Goal: Transaction & Acquisition: Obtain resource

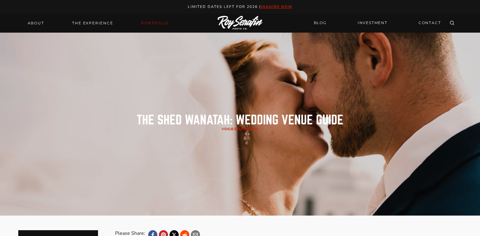
click at [155, 23] on link "Portfolio" at bounding box center [155, 23] width 35 height 9
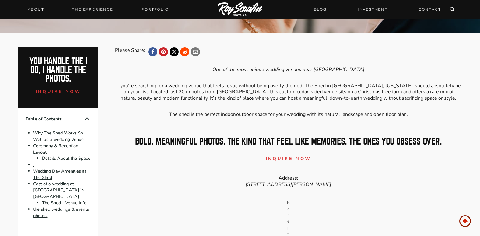
scroll to position [213, 0]
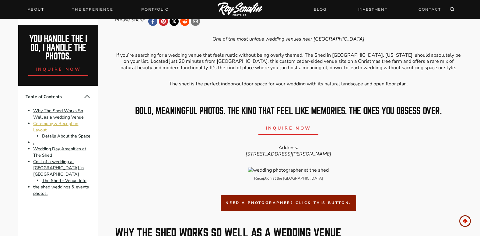
click at [51, 126] on link "Ceremony & Reception Layout" at bounding box center [55, 126] width 45 height 12
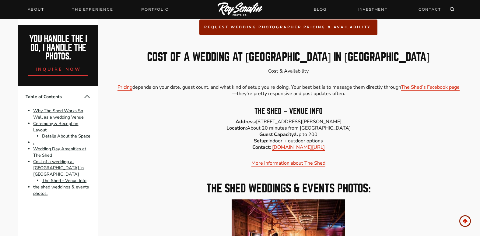
scroll to position [1396, 0]
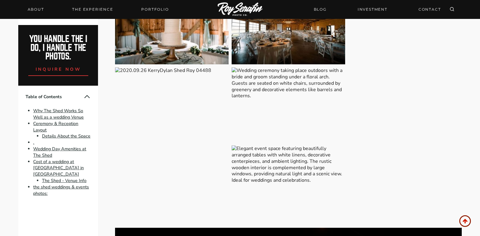
scroll to position [1761, 0]
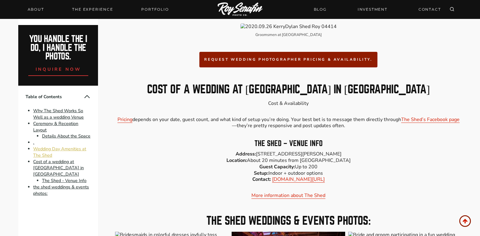
click at [41, 150] on link "Wedding Day Amenities at The Shed" at bounding box center [59, 152] width 53 height 12
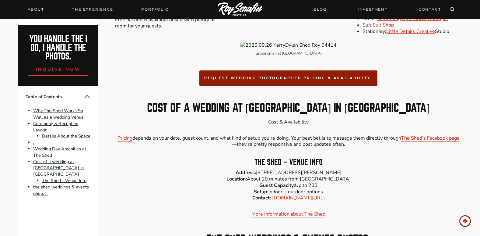
scroll to position [1145, 0]
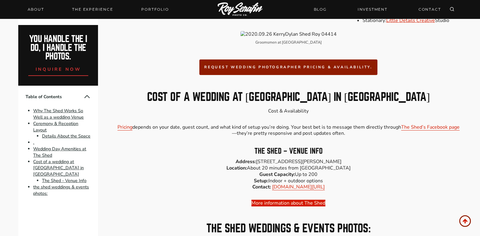
click at [300, 203] on link "More information about The Shed" at bounding box center [289, 203] width 74 height 7
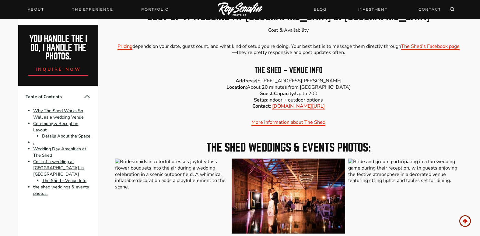
scroll to position [1236, 0]
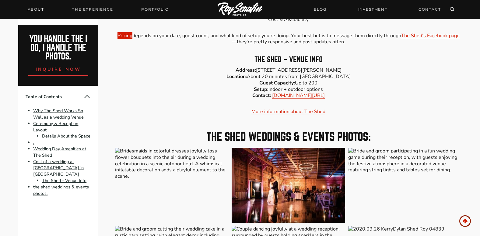
click at [127, 33] on link "Pricing" at bounding box center [125, 35] width 15 height 7
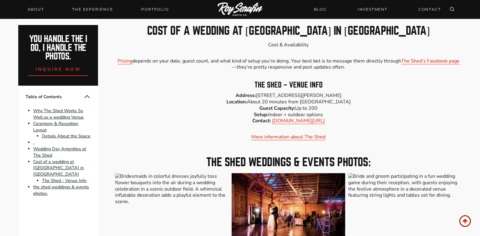
scroll to position [1205, 0]
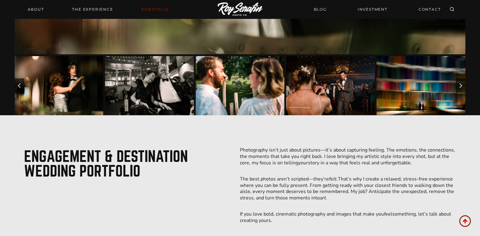
scroll to position [305, 0]
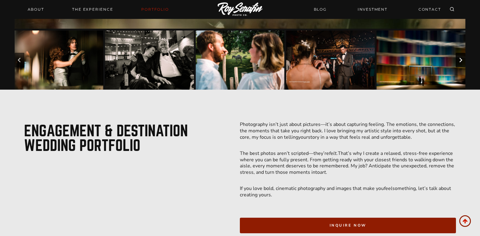
click at [461, 60] on icon "Next slide" at bounding box center [460, 60] width 5 height 5
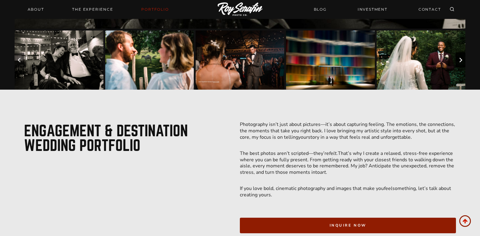
click at [460, 60] on icon "Next slide" at bounding box center [460, 60] width 5 height 5
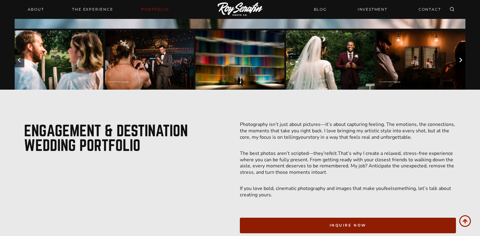
click at [460, 60] on icon "Next slide" at bounding box center [460, 60] width 5 height 5
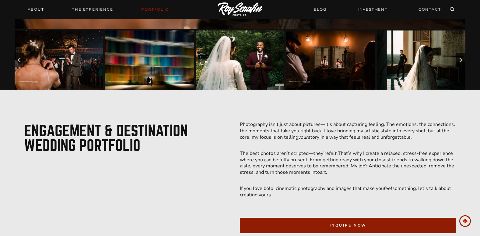
click at [344, 57] on img "Go to slide 7" at bounding box center [330, 59] width 89 height 59
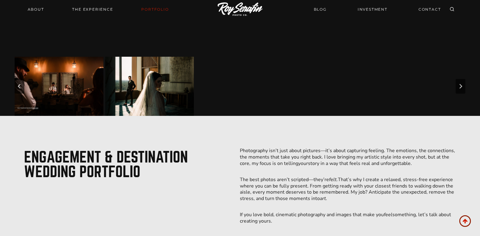
scroll to position [244, 0]
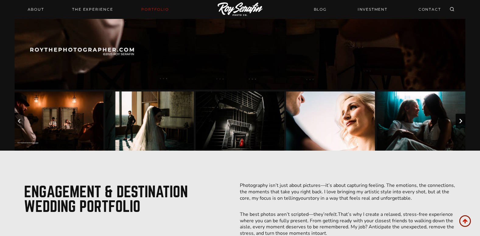
click at [462, 122] on icon "Next slide" at bounding box center [461, 121] width 3 height 5
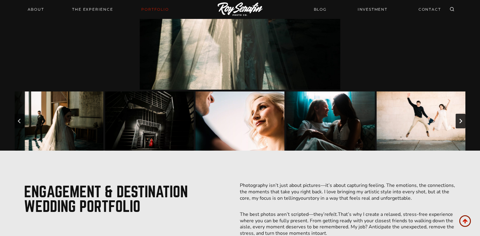
click at [462, 122] on icon "Next slide" at bounding box center [461, 121] width 3 height 5
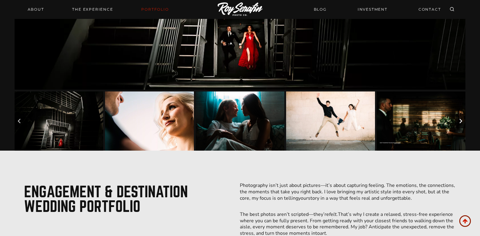
click at [462, 122] on icon "Next slide" at bounding box center [461, 121] width 3 height 5
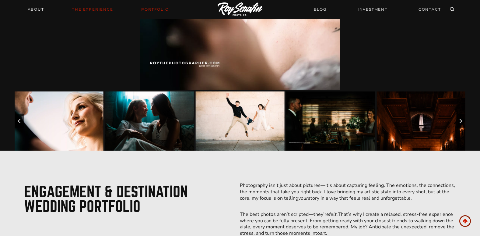
click at [94, 10] on link "THE EXPERIENCE" at bounding box center [93, 9] width 48 height 9
click at [379, 9] on link "INVESTMENT" at bounding box center [372, 9] width 37 height 11
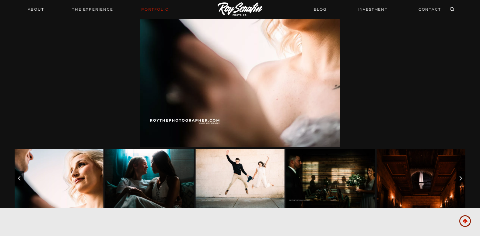
scroll to position [183, 0]
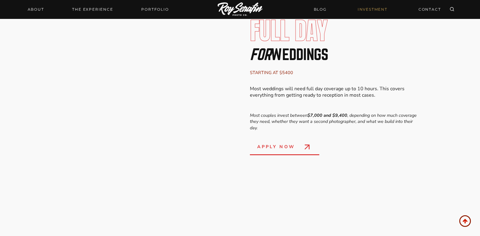
scroll to position [975, 0]
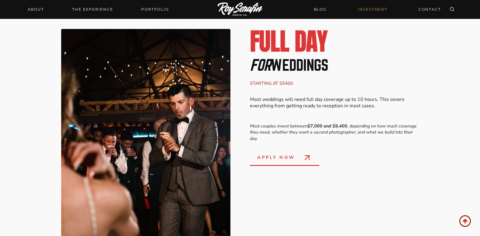
click at [288, 52] on h2 "Full Day" at bounding box center [334, 41] width 169 height 24
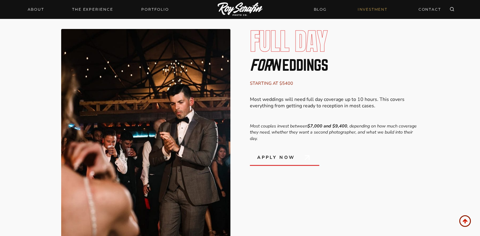
click at [285, 161] on span "apply now" at bounding box center [276, 157] width 38 height 7
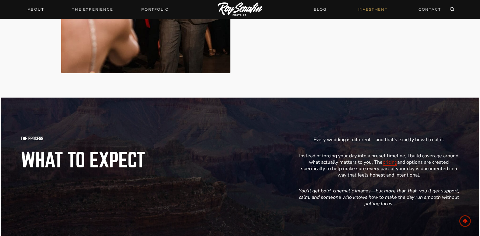
scroll to position [1158, 0]
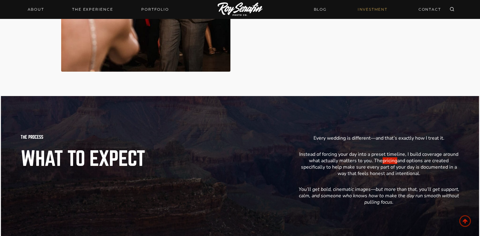
click at [390, 164] on link "pricing" at bounding box center [390, 160] width 15 height 7
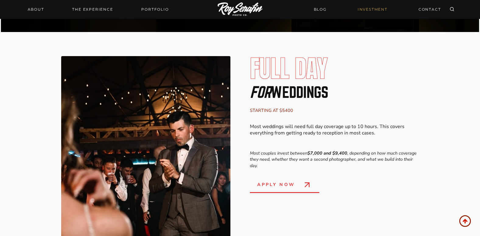
scroll to position [944, 0]
